Goal: Information Seeking & Learning: Find specific fact

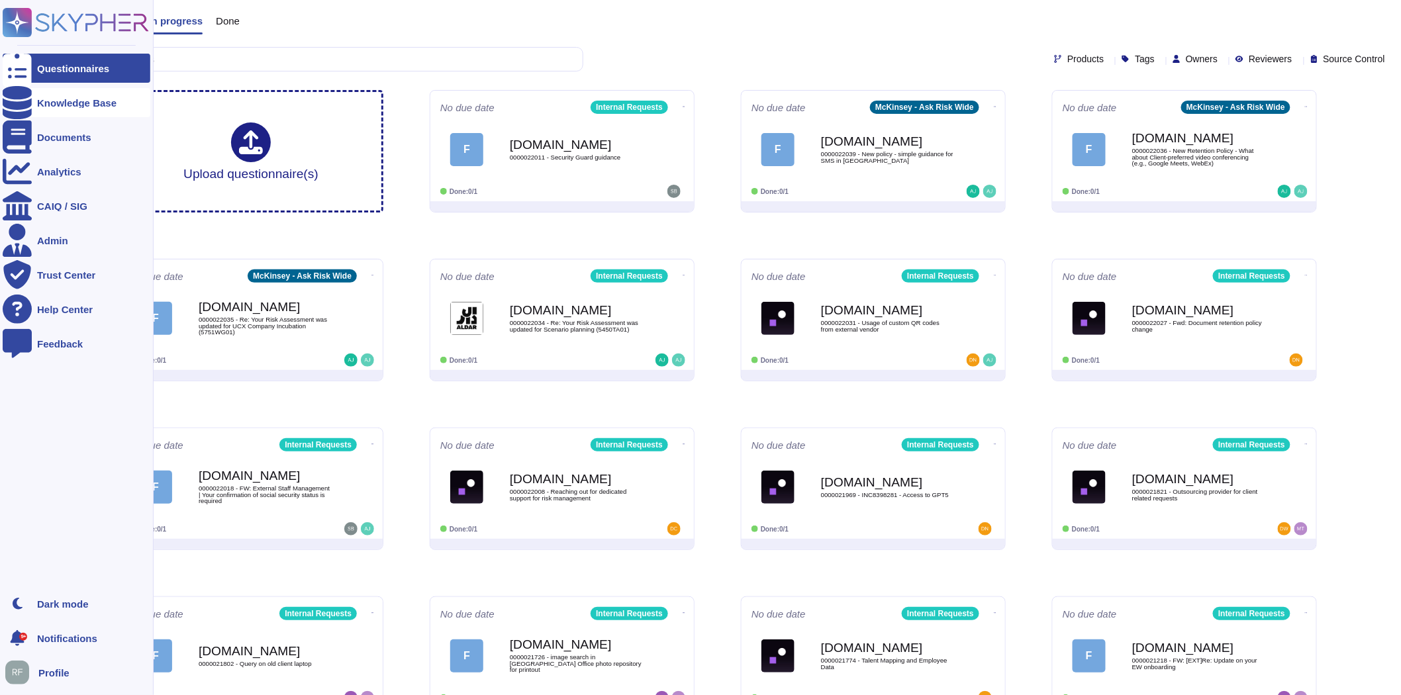
drag, startPoint x: 25, startPoint y: 109, endPoint x: 107, endPoint y: 95, distance: 83.3
click at [25, 109] on div at bounding box center [17, 102] width 29 height 29
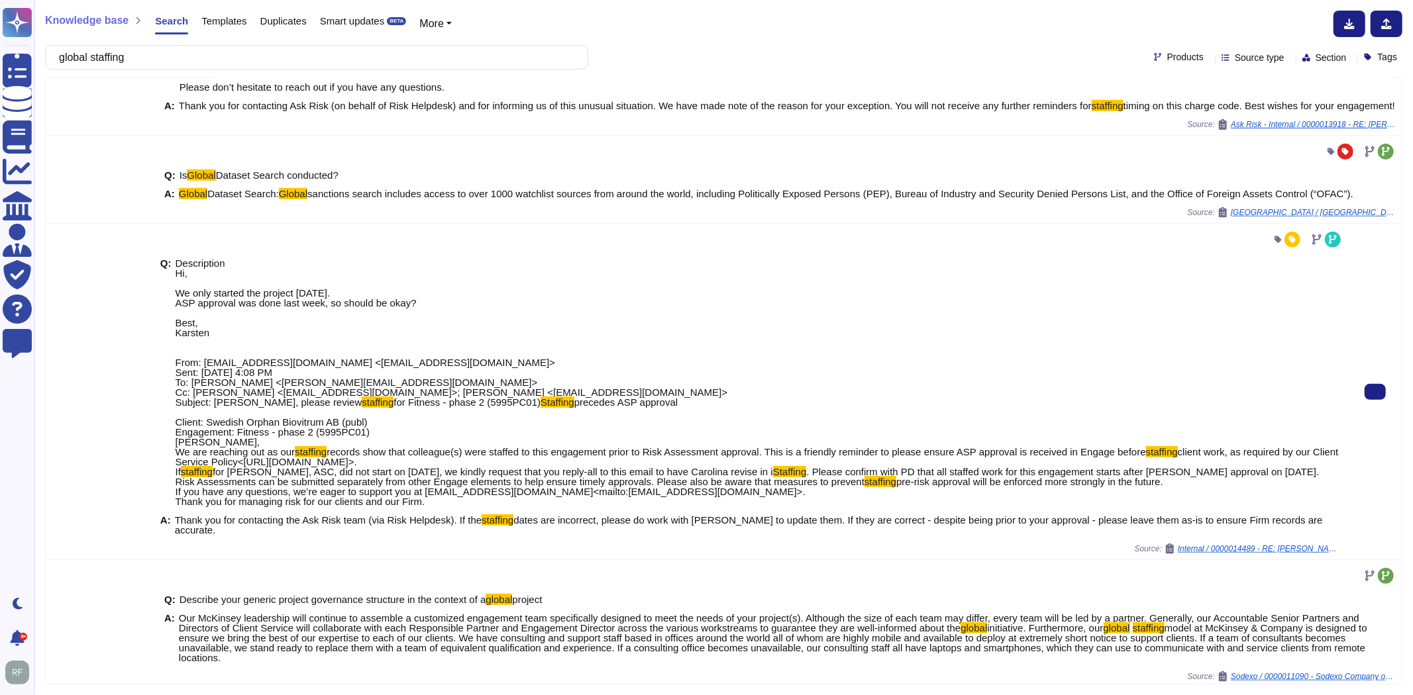
scroll to position [510, 0]
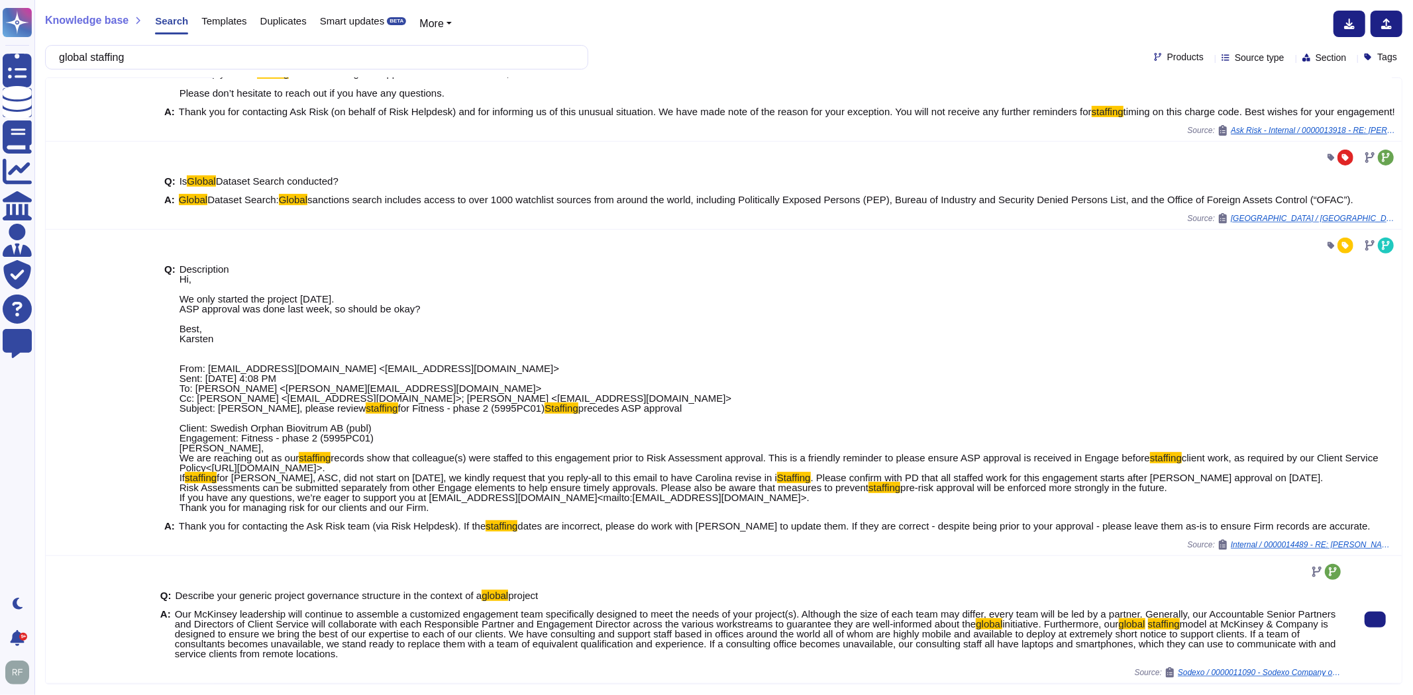
type input "global staffing"
drag, startPoint x: 1044, startPoint y: 623, endPoint x: 346, endPoint y: 665, distance: 699.3
click at [346, 665] on div "Q: Describe your generic project governance structure in the context of a globa…" at bounding box center [751, 625] width 1183 height 85
copy span "Furthermore, our global staffing model at McKinsey & Company is designed to ens…"
